Goal: Task Accomplishment & Management: Manage account settings

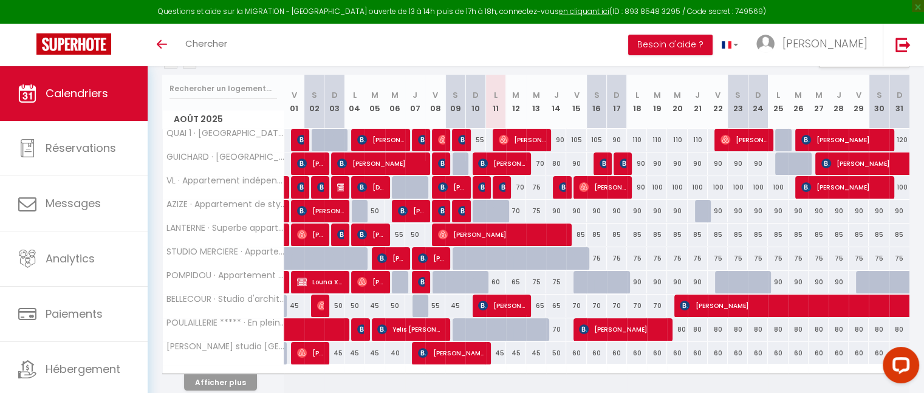
scroll to position [198, 0]
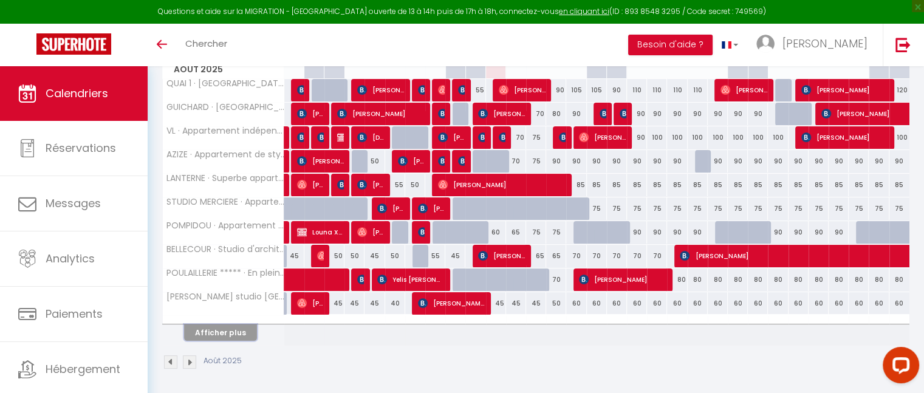
click at [230, 334] on button "Afficher plus" at bounding box center [220, 332] width 73 height 16
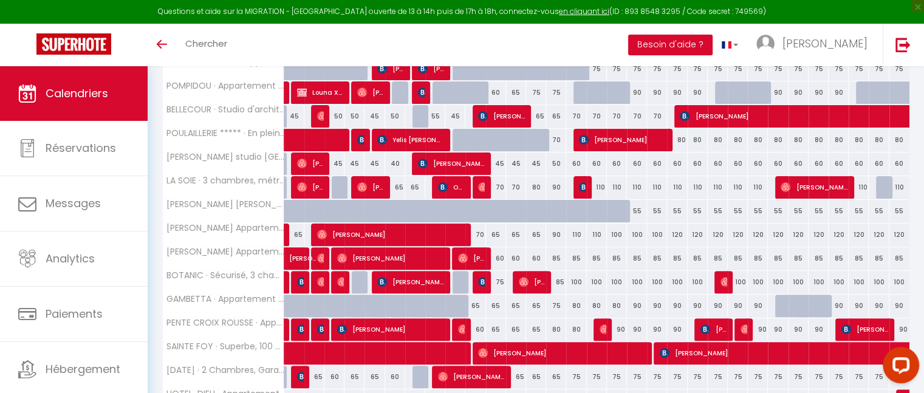
scroll to position [434, 0]
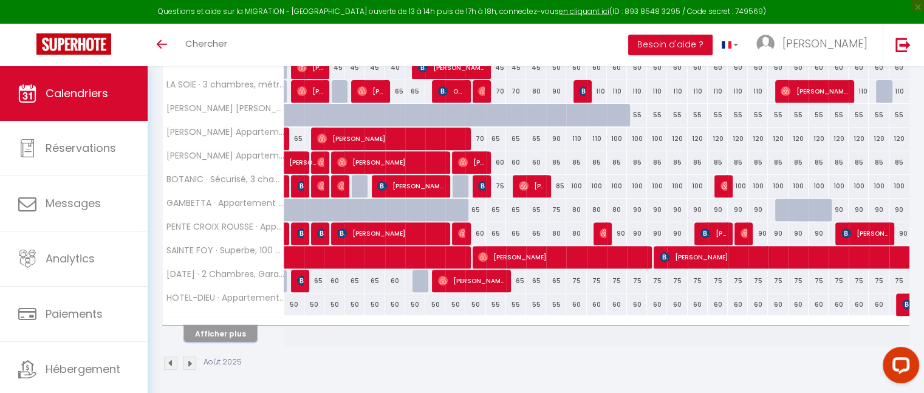
click at [226, 328] on button "Afficher plus" at bounding box center [220, 334] width 73 height 16
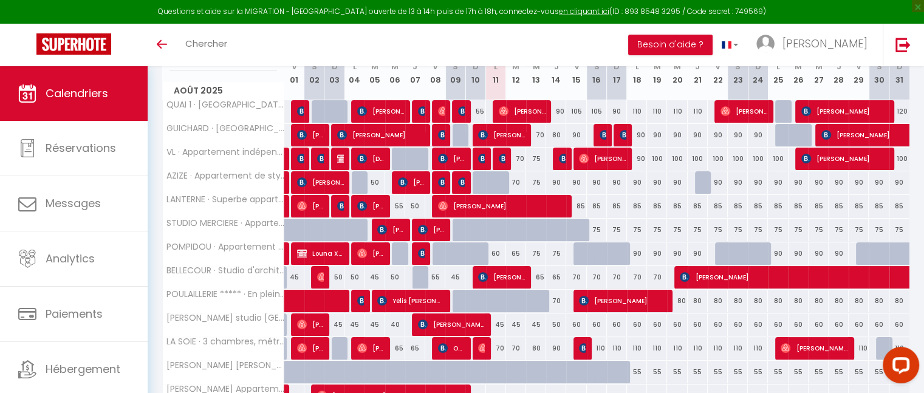
scroll to position [189, 0]
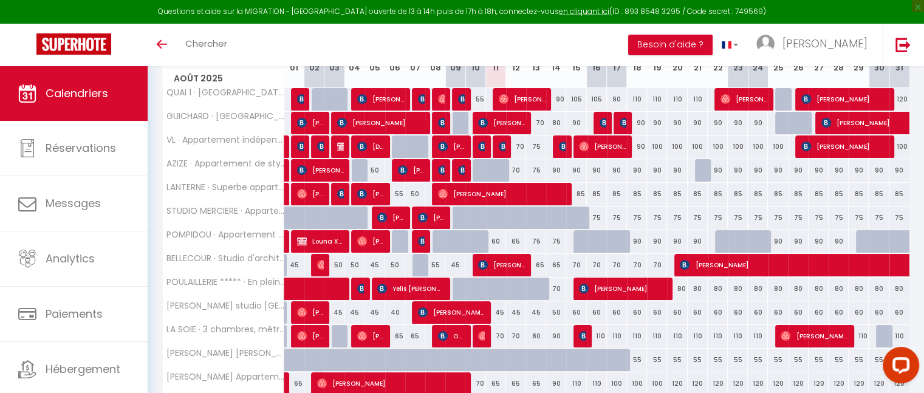
click at [496, 237] on div "60" at bounding box center [496, 241] width 20 height 22
type input "60"
type input "Lun 11 Août 2025"
type input "[DATE]"
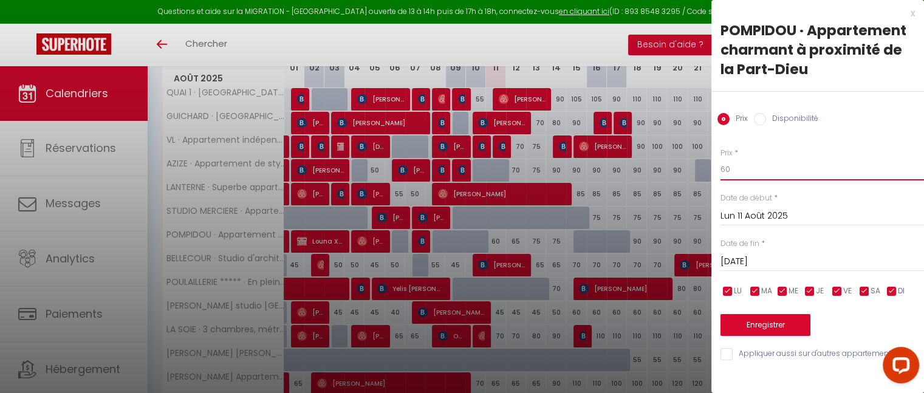
click at [740, 166] on input "60" at bounding box center [821, 170] width 203 height 22
type input "6"
type input "55"
click at [763, 326] on button "Enregistrer" at bounding box center [765, 325] width 90 height 22
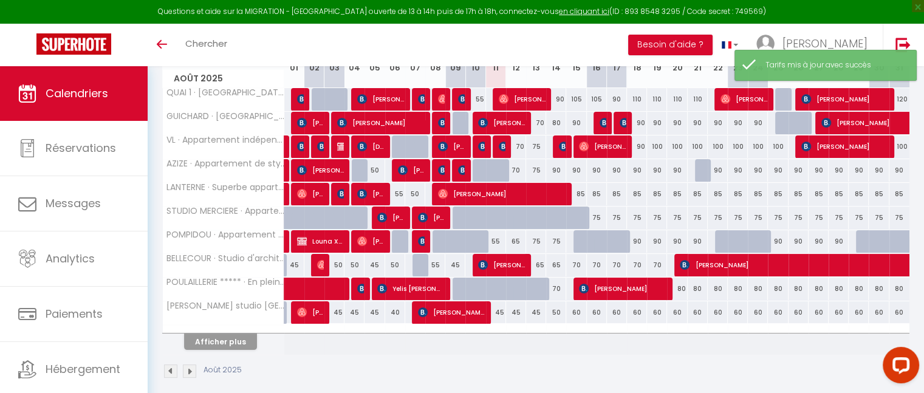
scroll to position [198, 0]
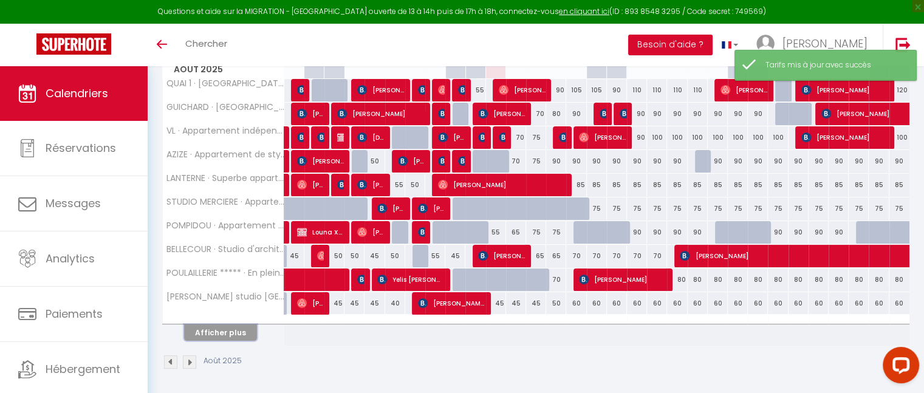
click at [225, 332] on button "Afficher plus" at bounding box center [220, 332] width 73 height 16
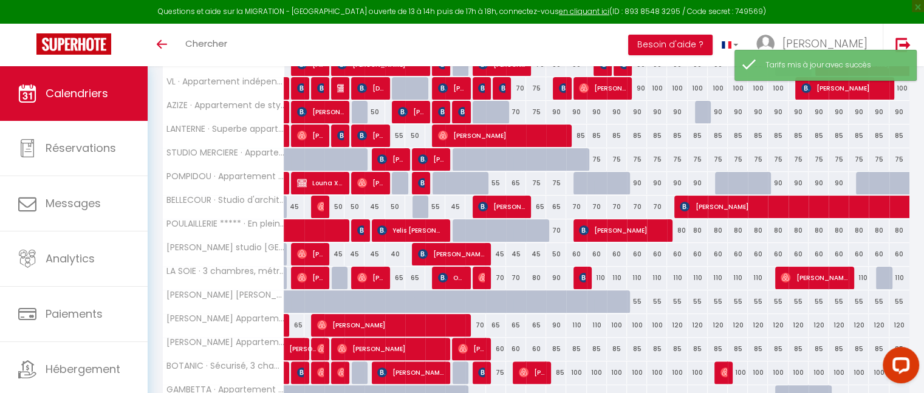
scroll to position [248, 0]
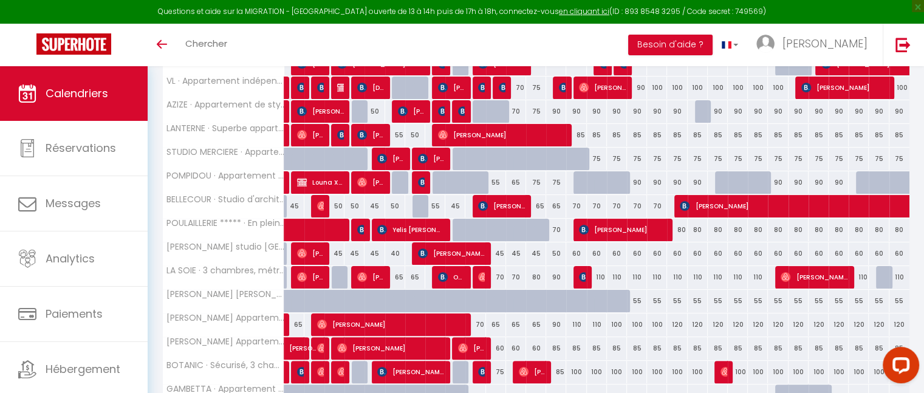
click at [501, 276] on div "70" at bounding box center [496, 277] width 20 height 22
type input "70"
type input "Lun 11 Août 2025"
type input "[DATE]"
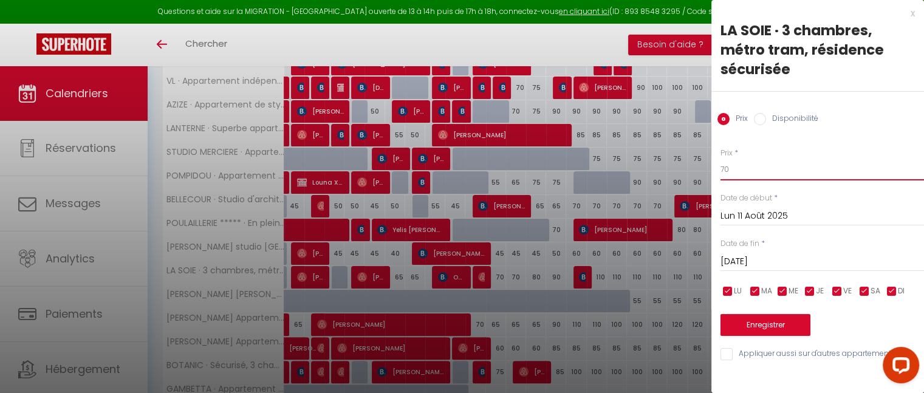
type input "7"
click at [737, 166] on input "7" at bounding box center [821, 170] width 203 height 22
type input "60"
click at [766, 323] on button "Enregistrer" at bounding box center [765, 325] width 90 height 22
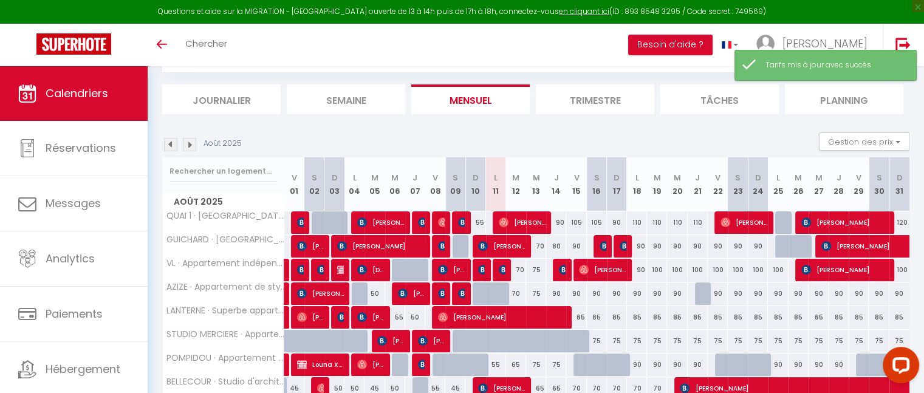
scroll to position [198, 0]
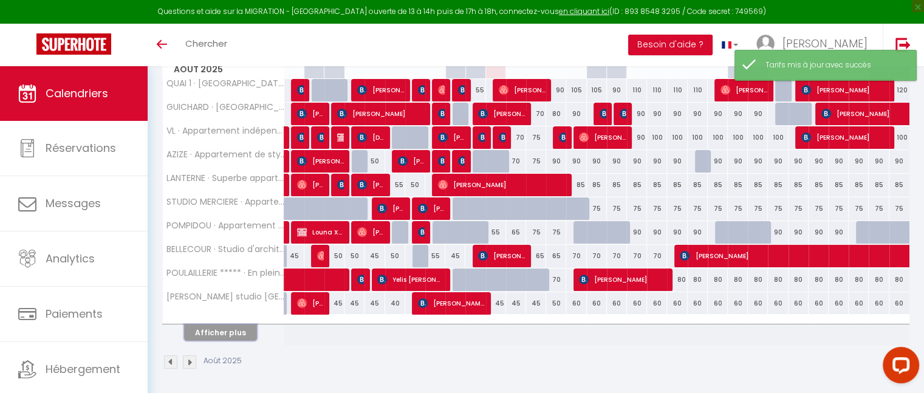
click at [243, 335] on button "Afficher plus" at bounding box center [220, 332] width 73 height 16
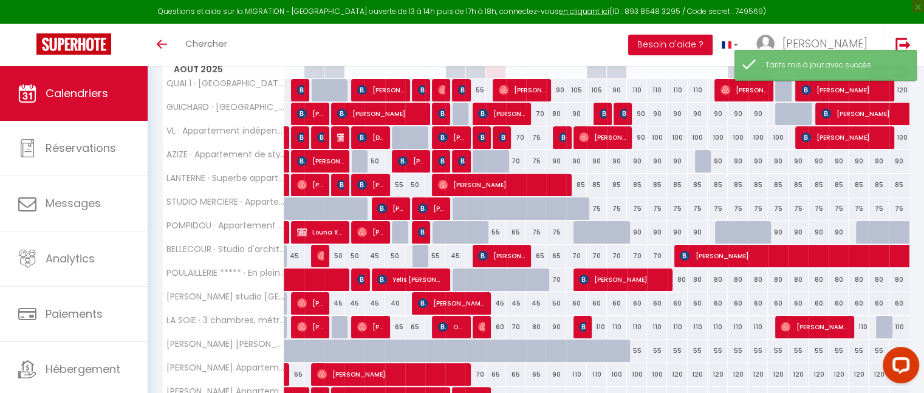
scroll to position [434, 0]
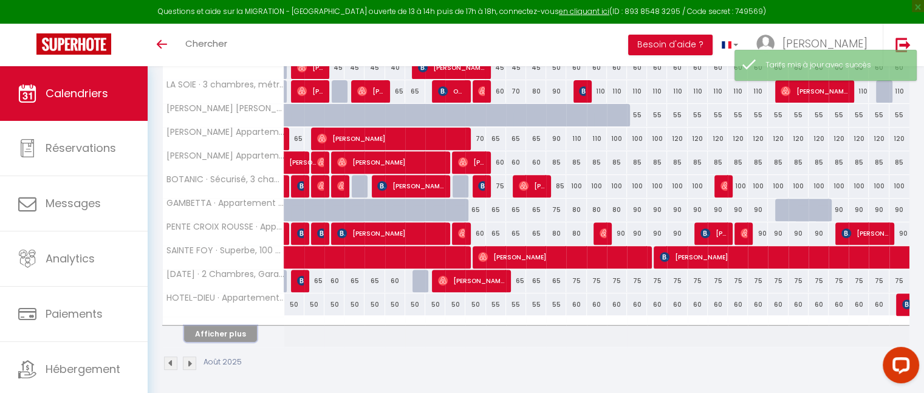
click at [237, 326] on button "Afficher plus" at bounding box center [220, 334] width 73 height 16
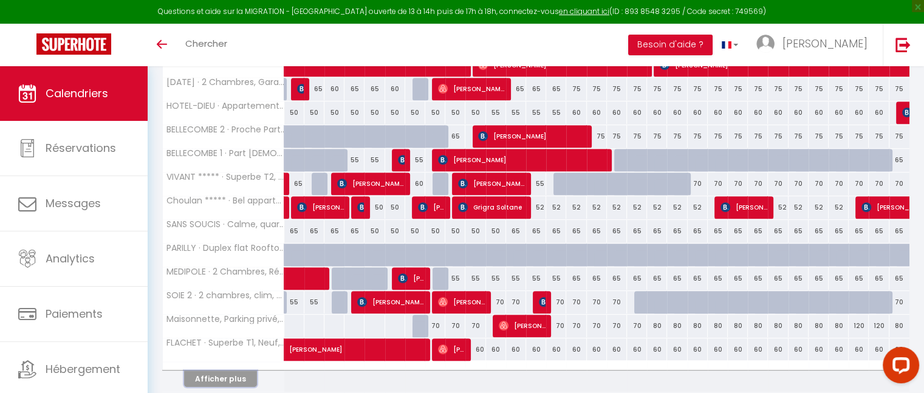
scroll to position [627, 0]
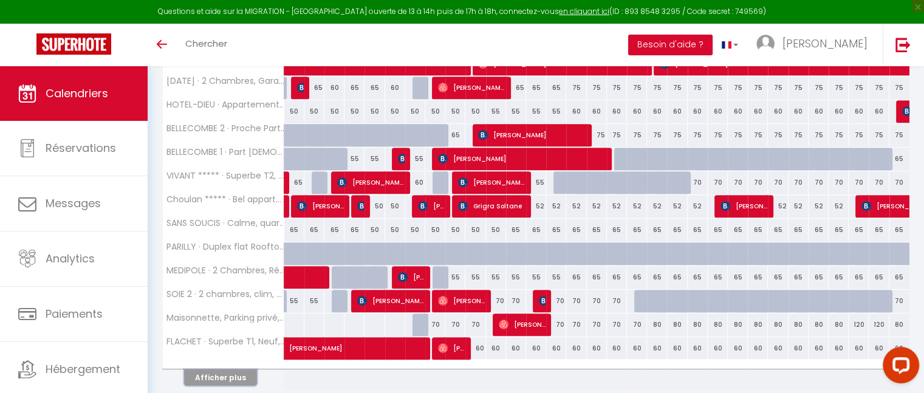
click at [236, 369] on button "Afficher plus" at bounding box center [220, 377] width 73 height 16
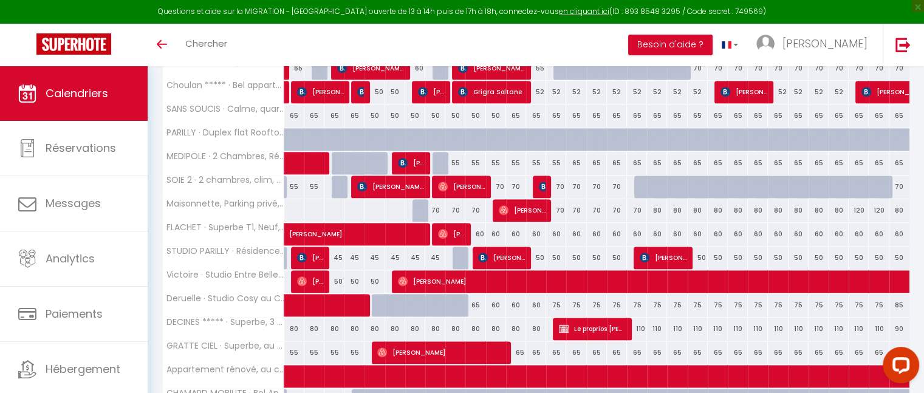
scroll to position [753, 0]
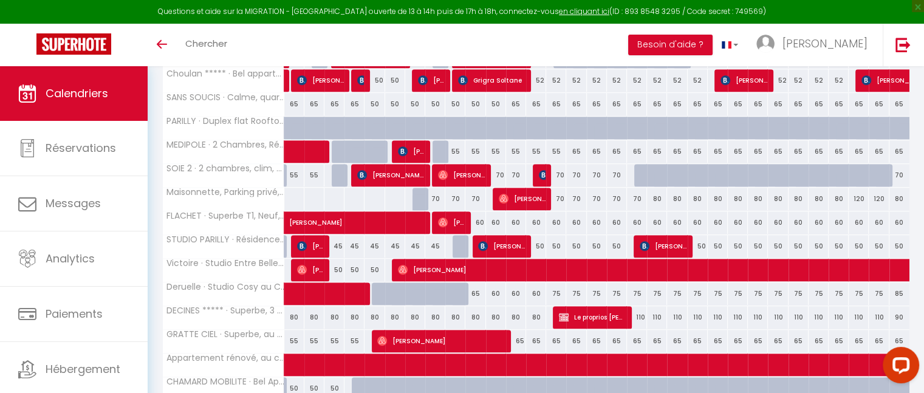
click at [494, 216] on div "60" at bounding box center [496, 222] width 20 height 22
type input "60"
type input "Lun 11 Août 2025"
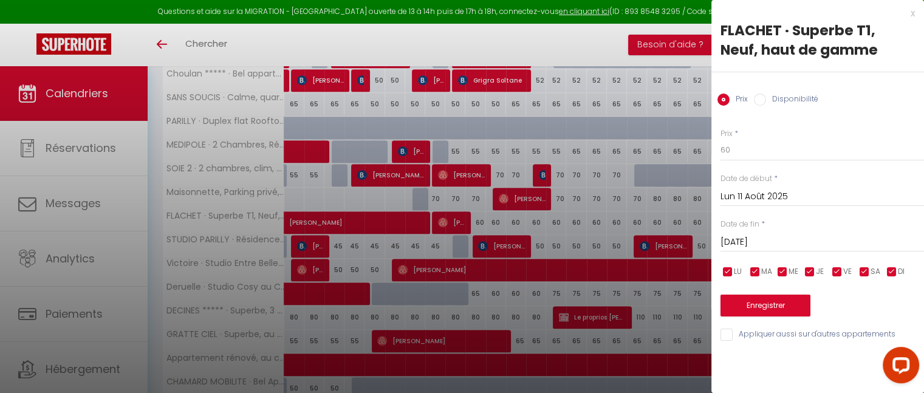
click at [731, 240] on input "[DATE]" at bounding box center [821, 242] width 203 height 16
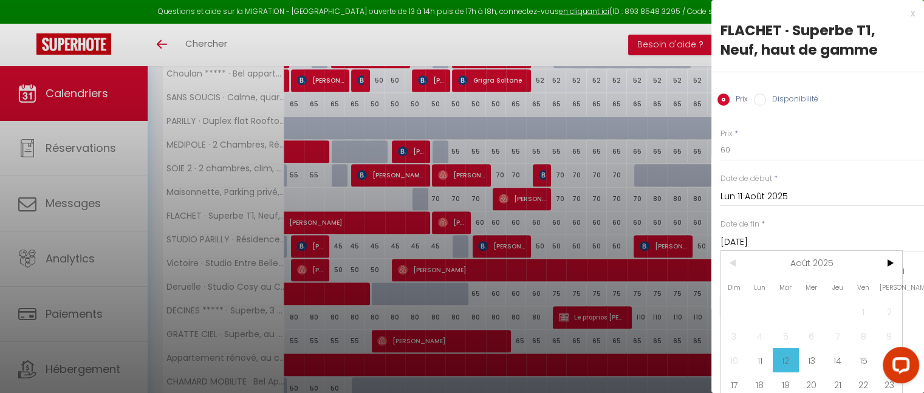
scroll to position [61, 0]
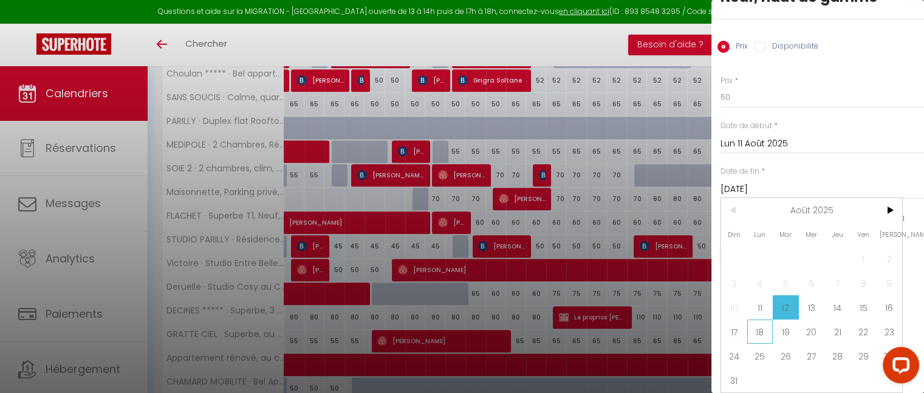
click at [761, 321] on span "18" at bounding box center [760, 331] width 26 height 24
type input "Lun 18 Août 2025"
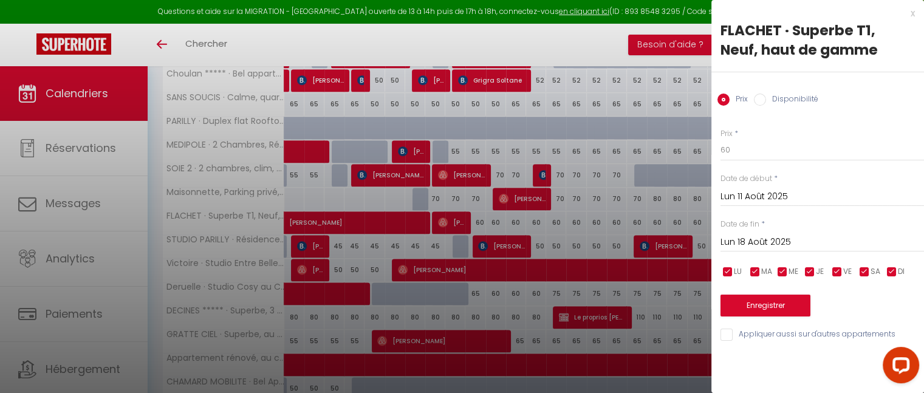
scroll to position [0, 0]
click at [738, 158] on input "60" at bounding box center [821, 150] width 203 height 22
type input "6"
type input "55"
click at [756, 310] on button "Enregistrer" at bounding box center [765, 306] width 90 height 22
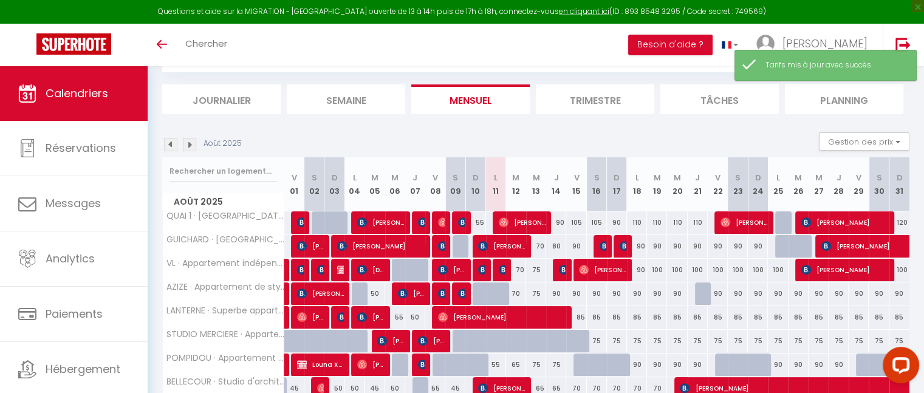
scroll to position [198, 0]
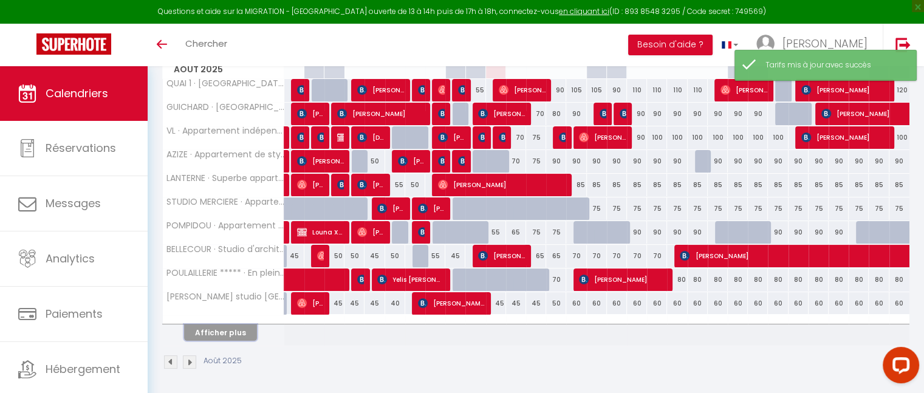
click at [242, 325] on button "Afficher plus" at bounding box center [220, 332] width 73 height 16
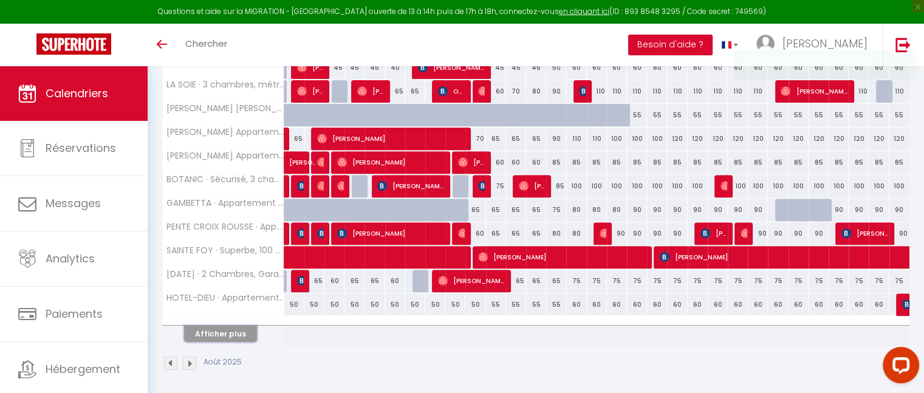
scroll to position [433, 0]
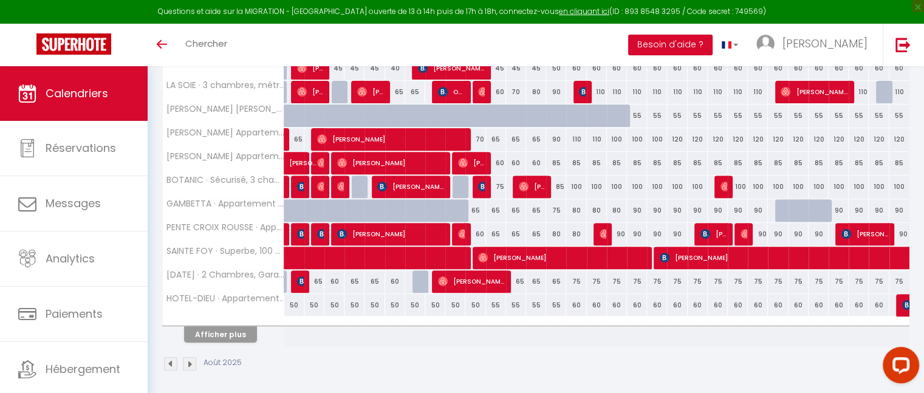
click at [233, 326] on div "Afficher plus" at bounding box center [221, 334] width 128 height 17
click at [228, 327] on button "Afficher plus" at bounding box center [220, 334] width 73 height 16
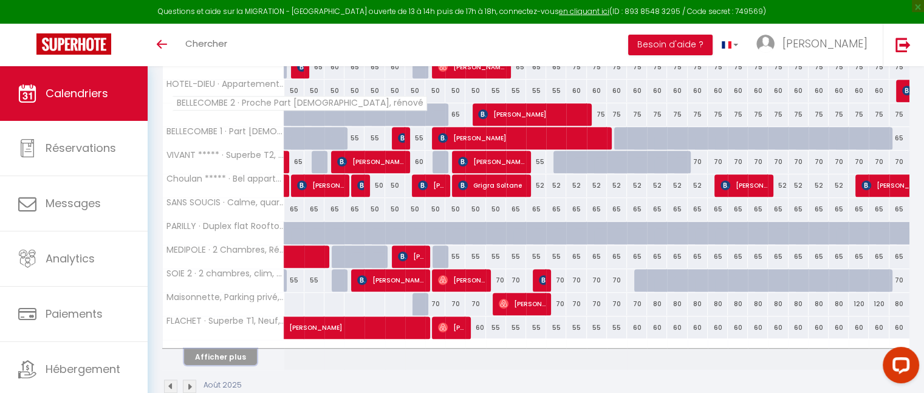
scroll to position [669, 0]
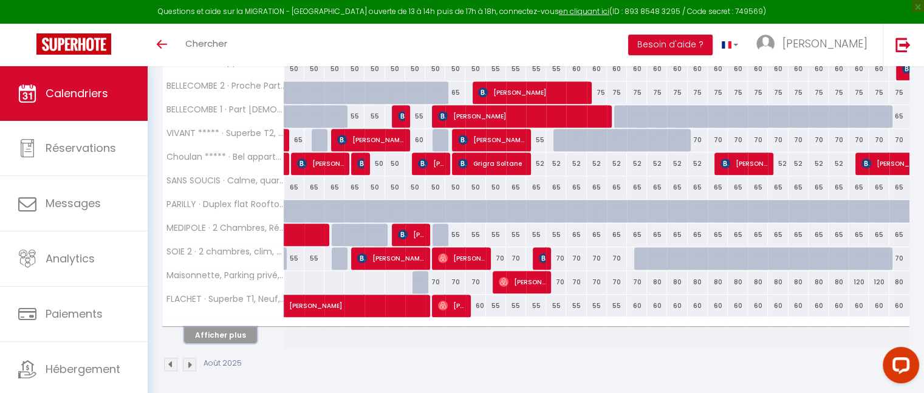
click at [232, 334] on button "Afficher plus" at bounding box center [220, 335] width 73 height 16
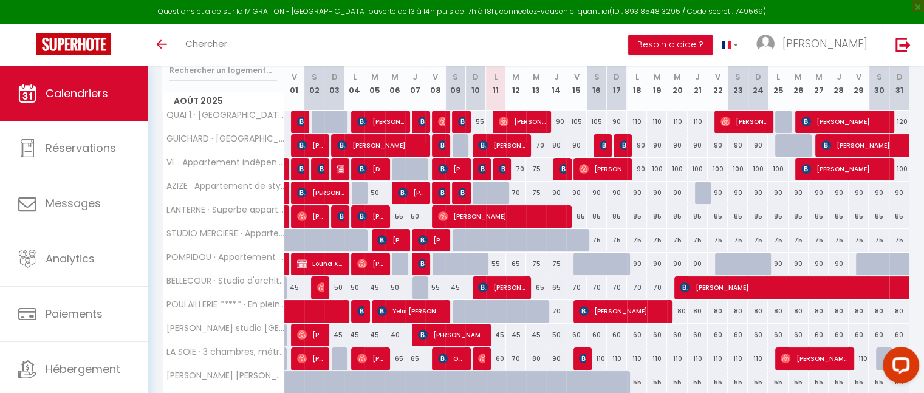
scroll to position [175, 0]
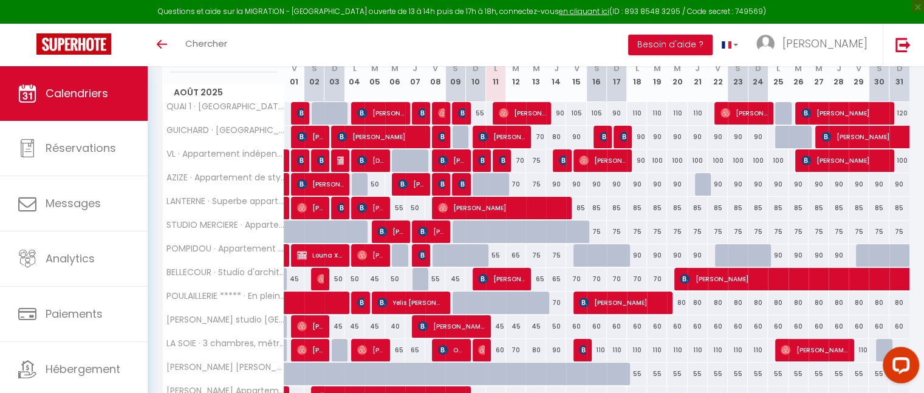
click at [520, 156] on div "70" at bounding box center [516, 160] width 20 height 22
type input "70"
type input "[DATE]"
type input "Mer 13 Août 2025"
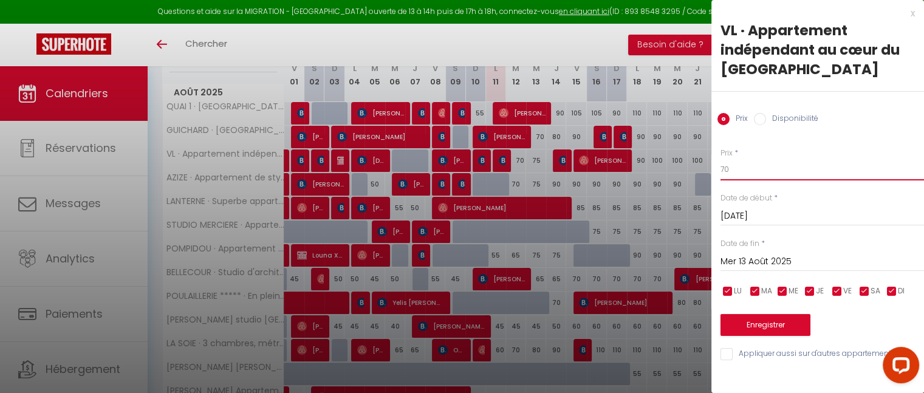
type input "7"
click at [740, 171] on input "7" at bounding box center [821, 170] width 203 height 22
type input "65"
click at [790, 324] on button "Enregistrer" at bounding box center [765, 325] width 90 height 22
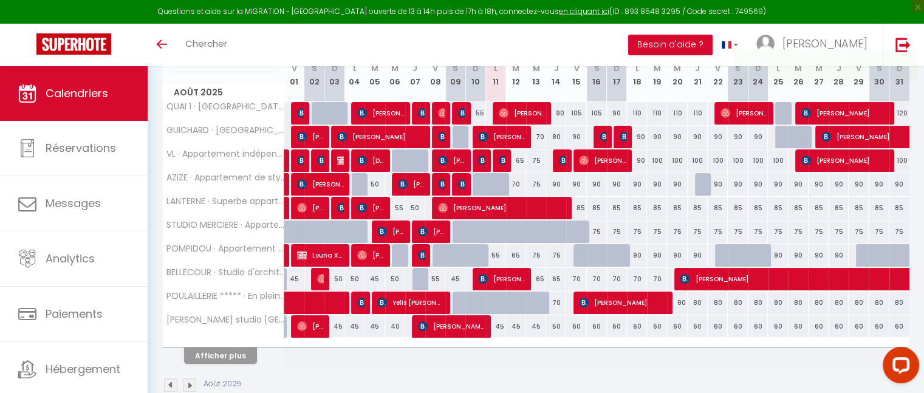
scroll to position [198, 0]
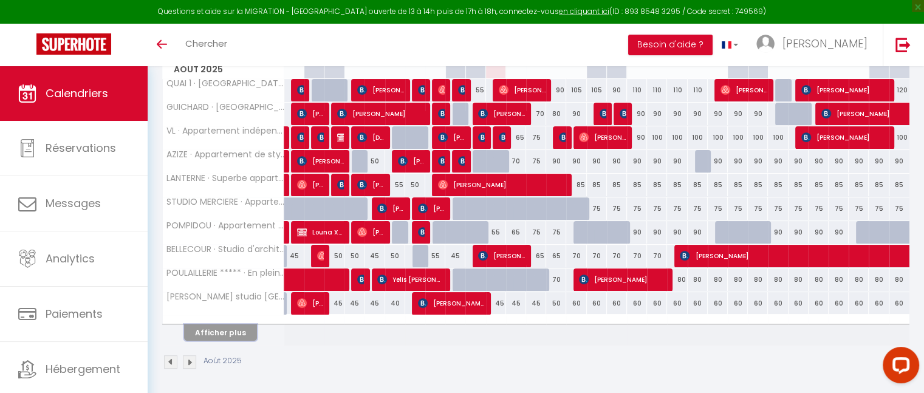
click at [210, 328] on button "Afficher plus" at bounding box center [220, 332] width 73 height 16
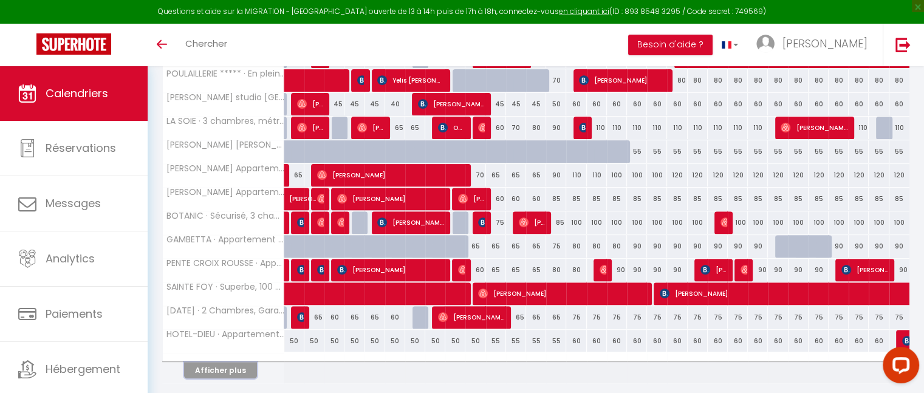
scroll to position [434, 0]
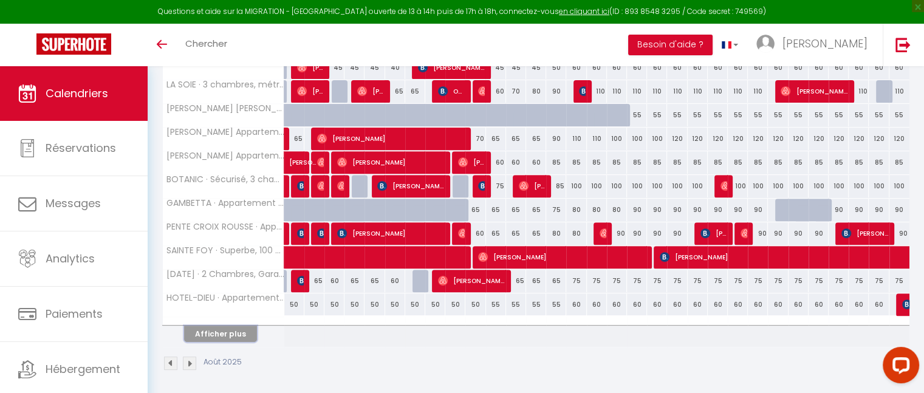
click at [241, 332] on button "Afficher plus" at bounding box center [220, 334] width 73 height 16
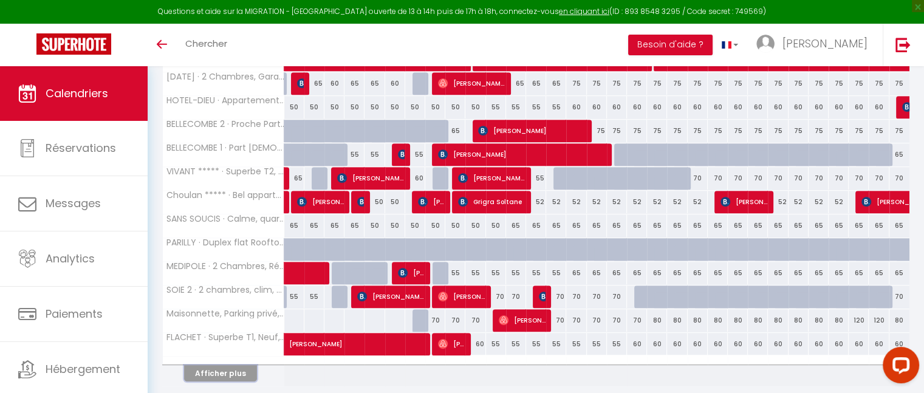
scroll to position [669, 0]
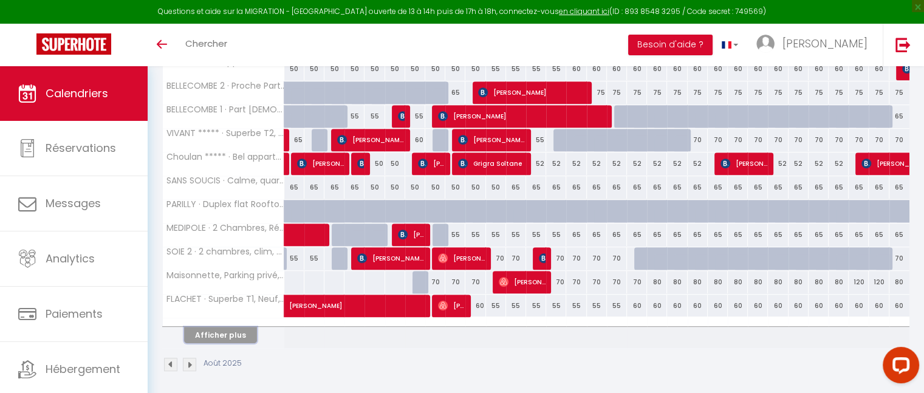
click at [209, 336] on button "Afficher plus" at bounding box center [220, 335] width 73 height 16
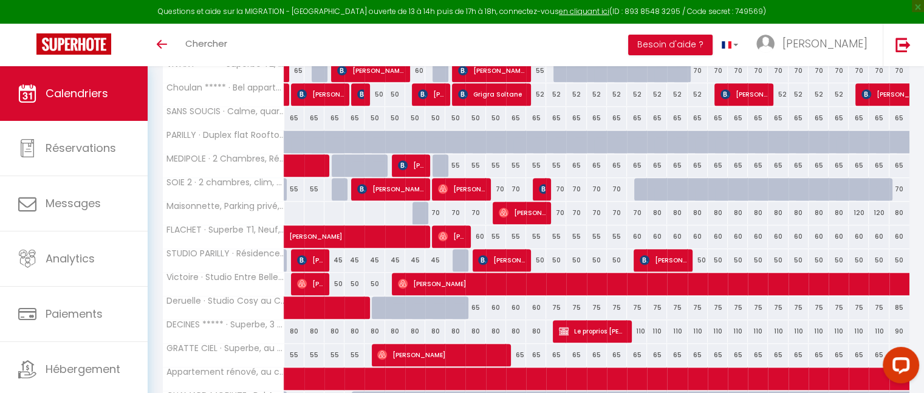
scroll to position [852, 0]
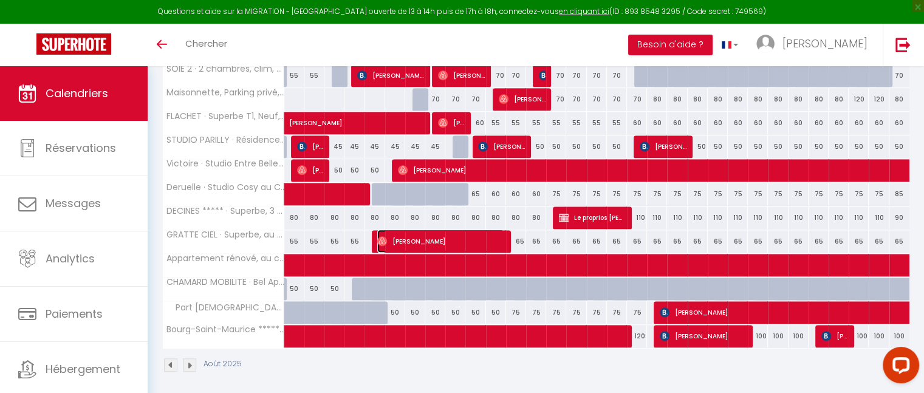
click at [428, 237] on span "[PERSON_NAME]" at bounding box center [440, 241] width 127 height 23
select select "OK"
select select "0"
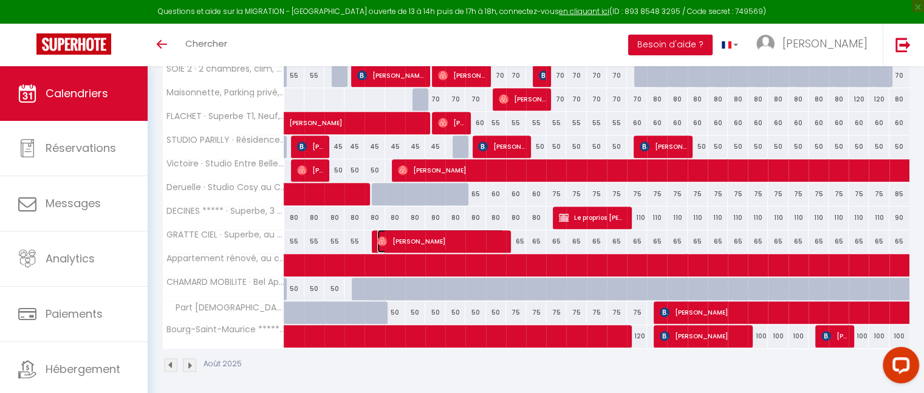
select select "1"
select select
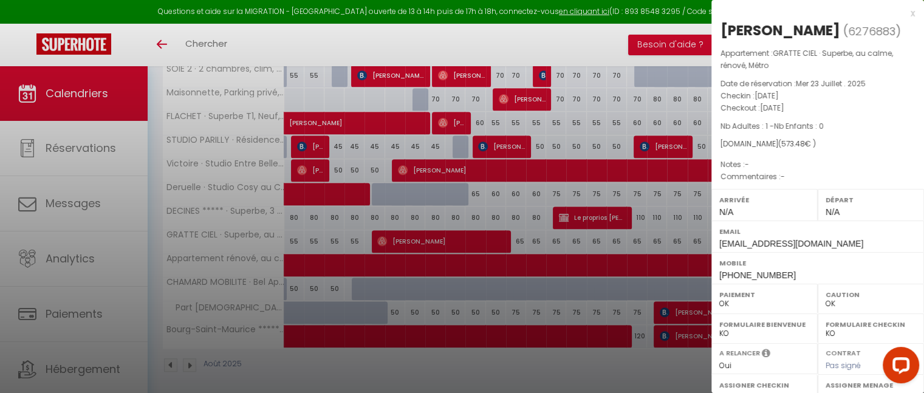
click at [902, 15] on div "x" at bounding box center [812, 13] width 203 height 15
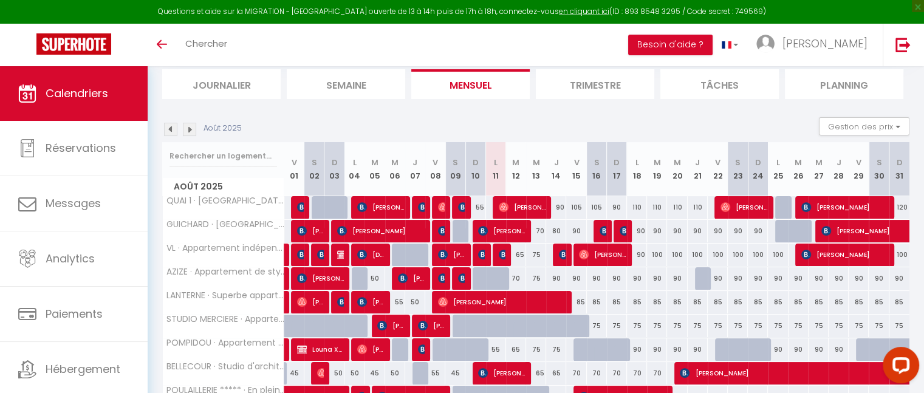
scroll to position [0, 0]
